Goal: Task Accomplishment & Management: Complete application form

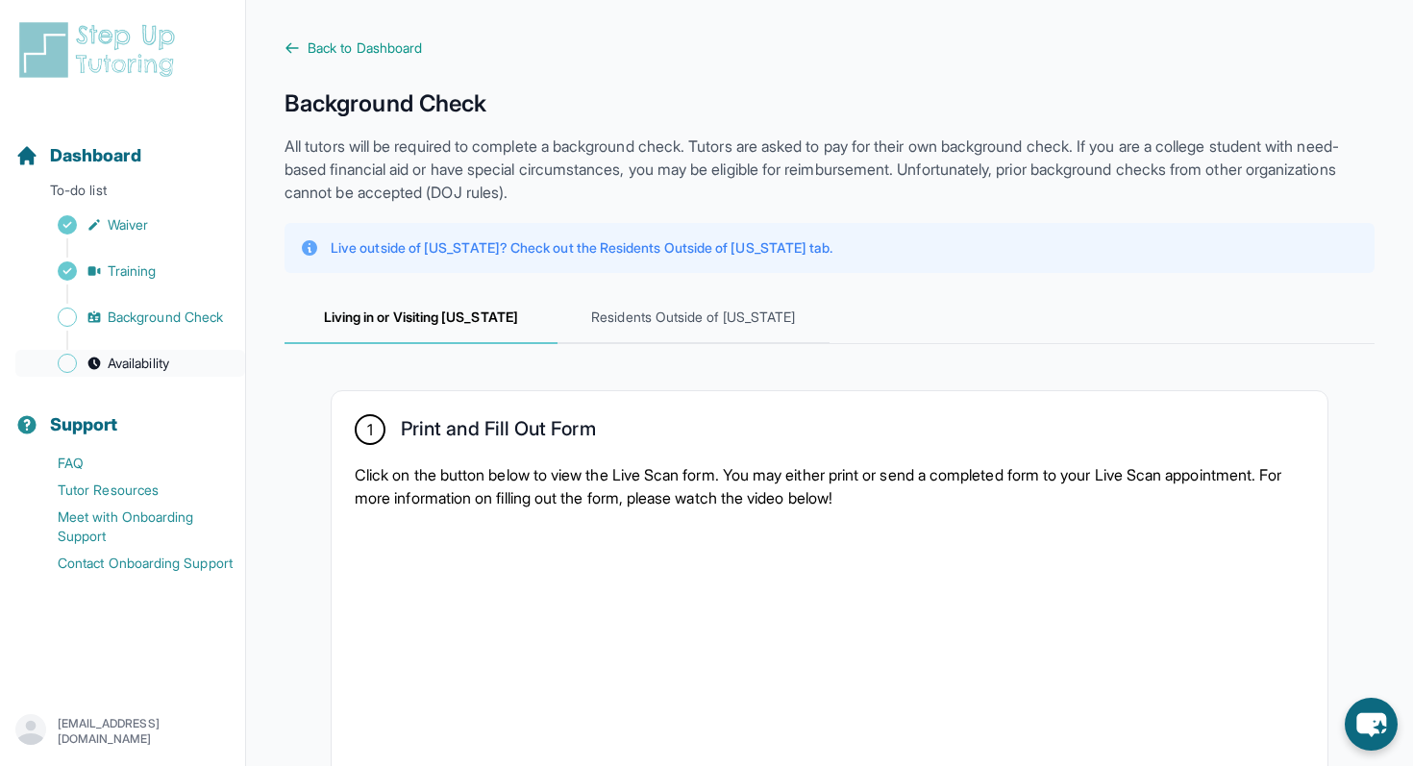
click at [138, 362] on span "Availability" at bounding box center [139, 363] width 62 height 19
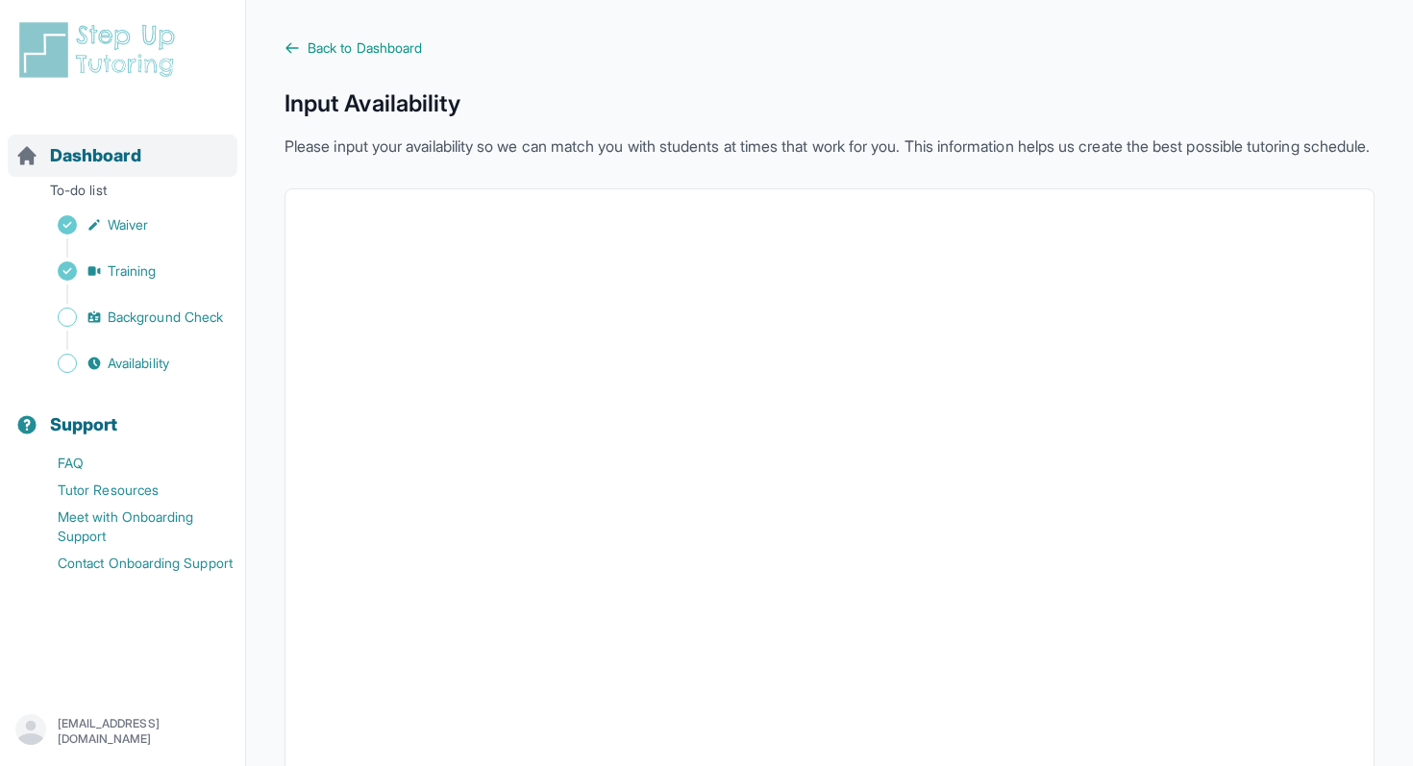
click at [105, 150] on span "Dashboard" at bounding box center [95, 155] width 91 height 27
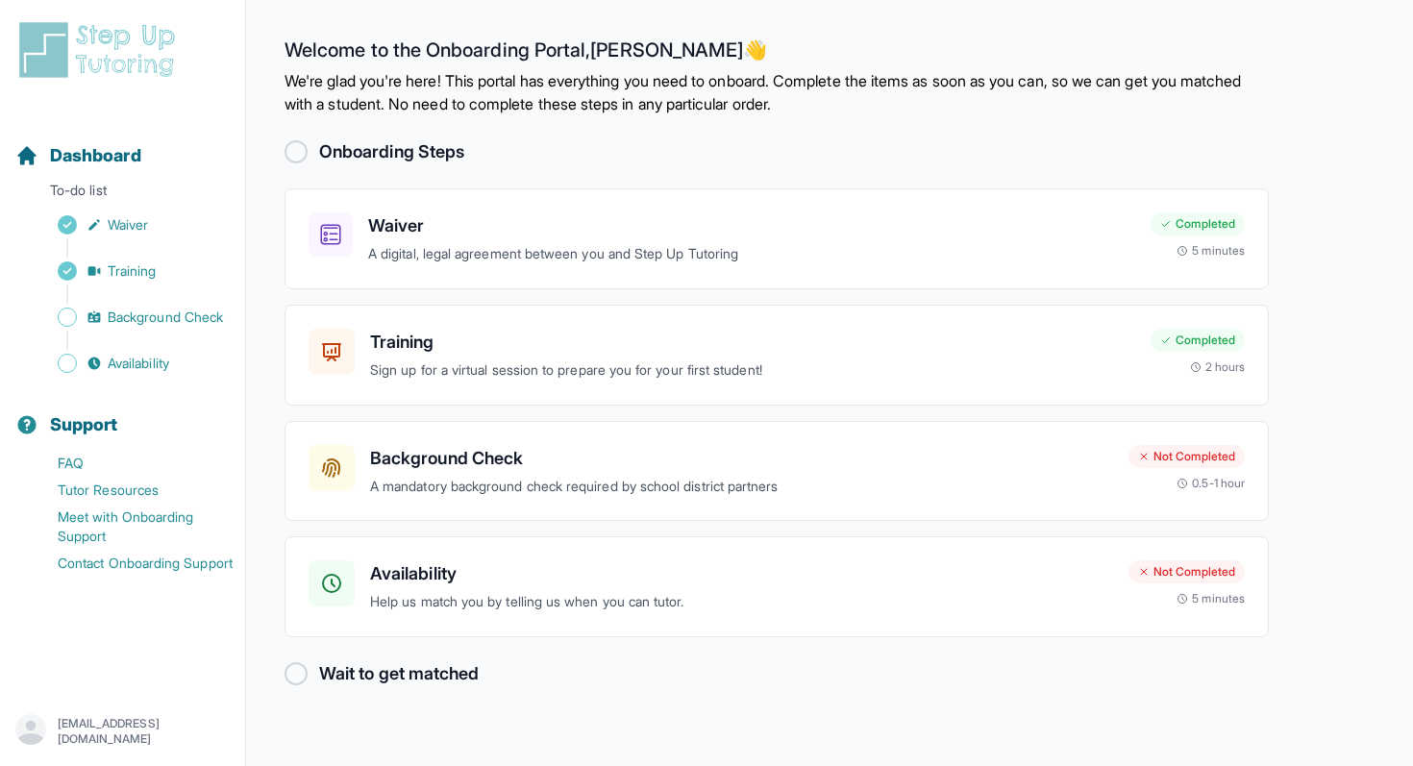
click at [290, 673] on div at bounding box center [296, 673] width 23 height 23
click at [403, 565] on h3 "Availability" at bounding box center [752, 574] width 765 height 27
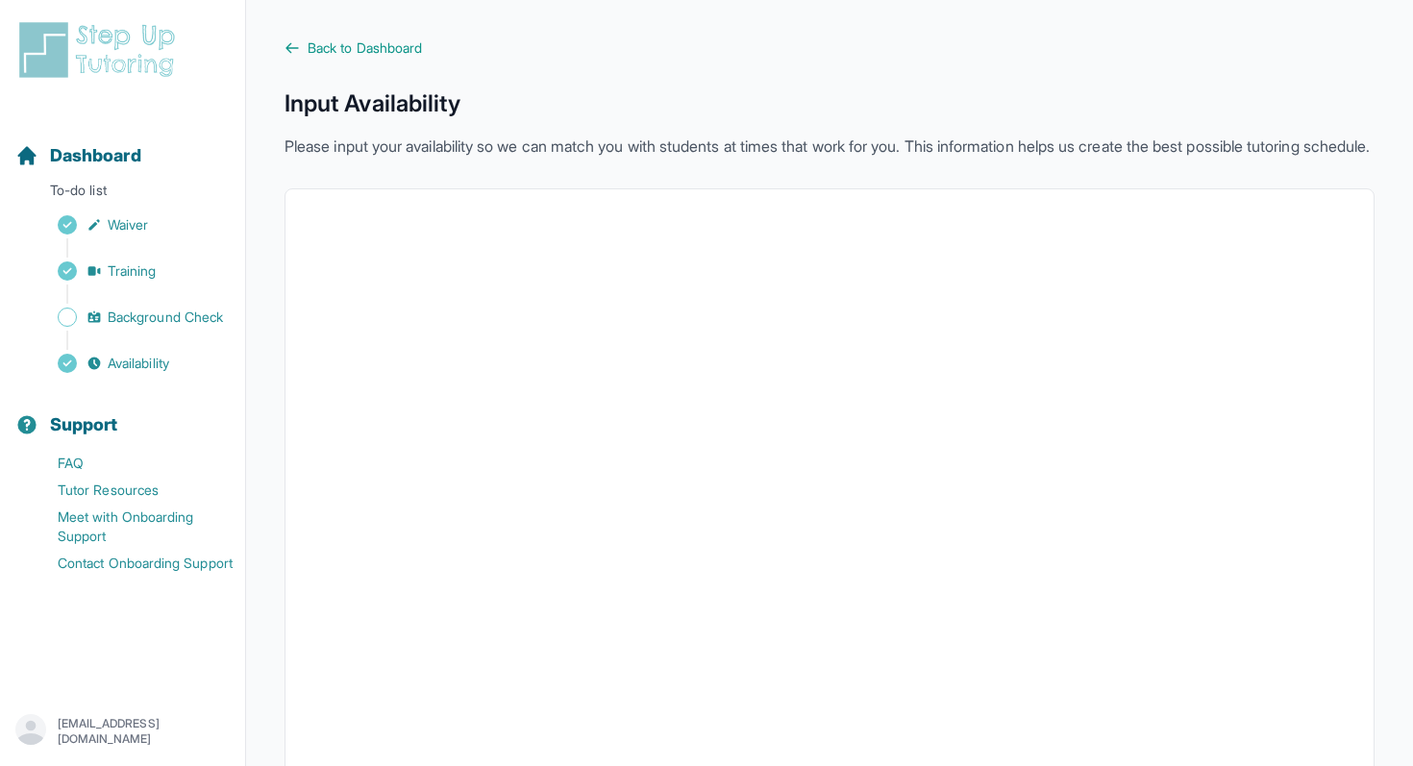
scroll to position [351, 0]
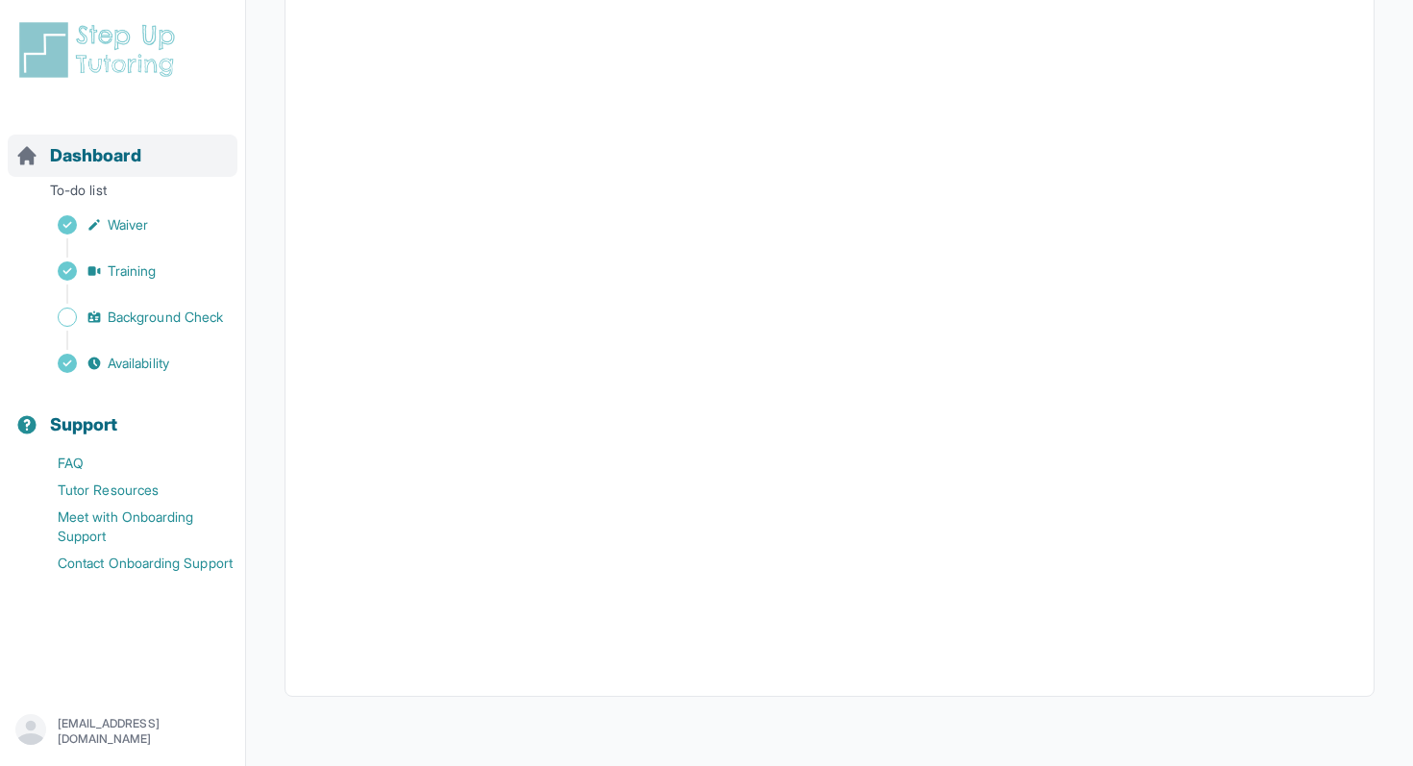
click at [94, 159] on span "Dashboard" at bounding box center [95, 155] width 91 height 27
